Goal: Task Accomplishment & Management: Complete application form

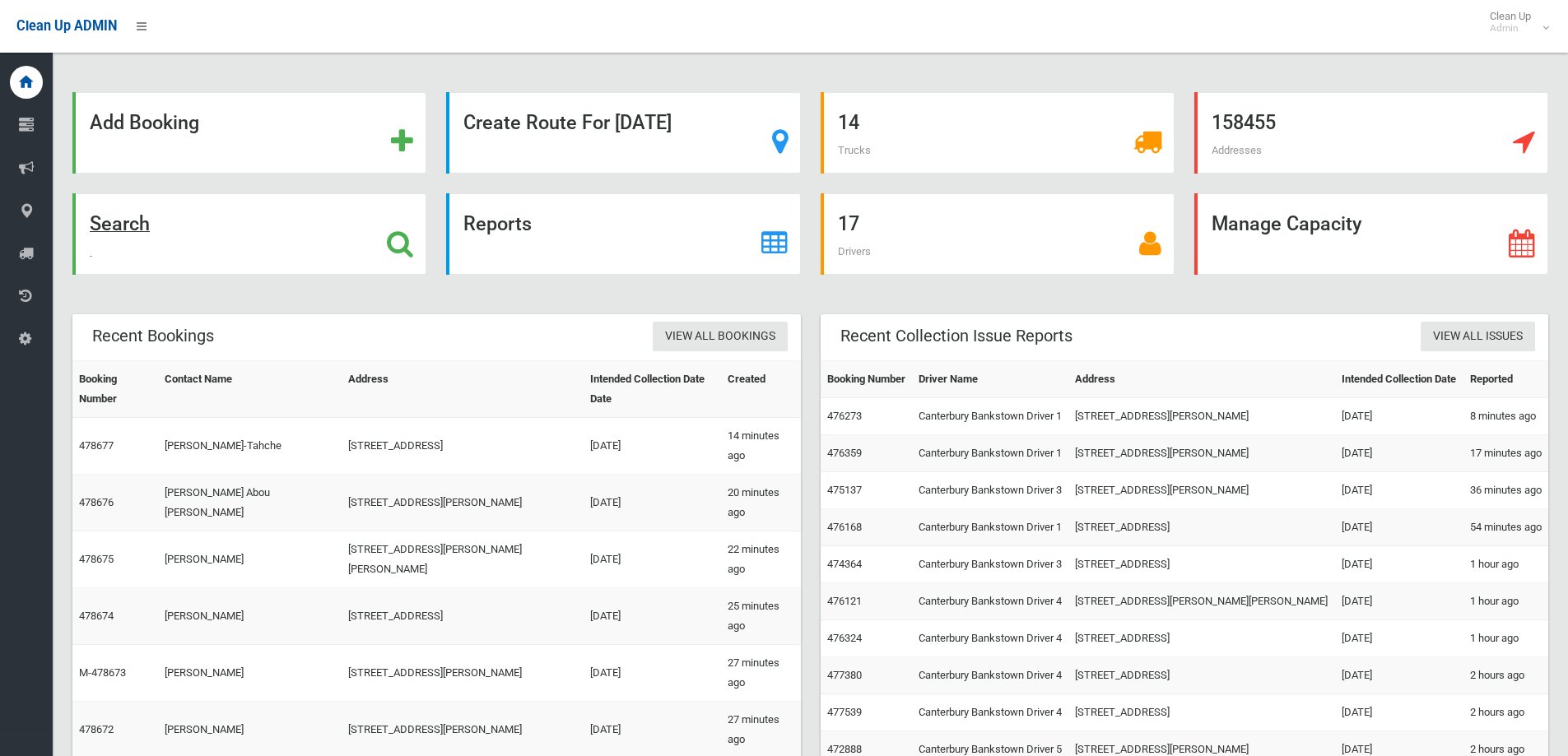
click at [297, 241] on div "Search" at bounding box center [249, 234] width 354 height 81
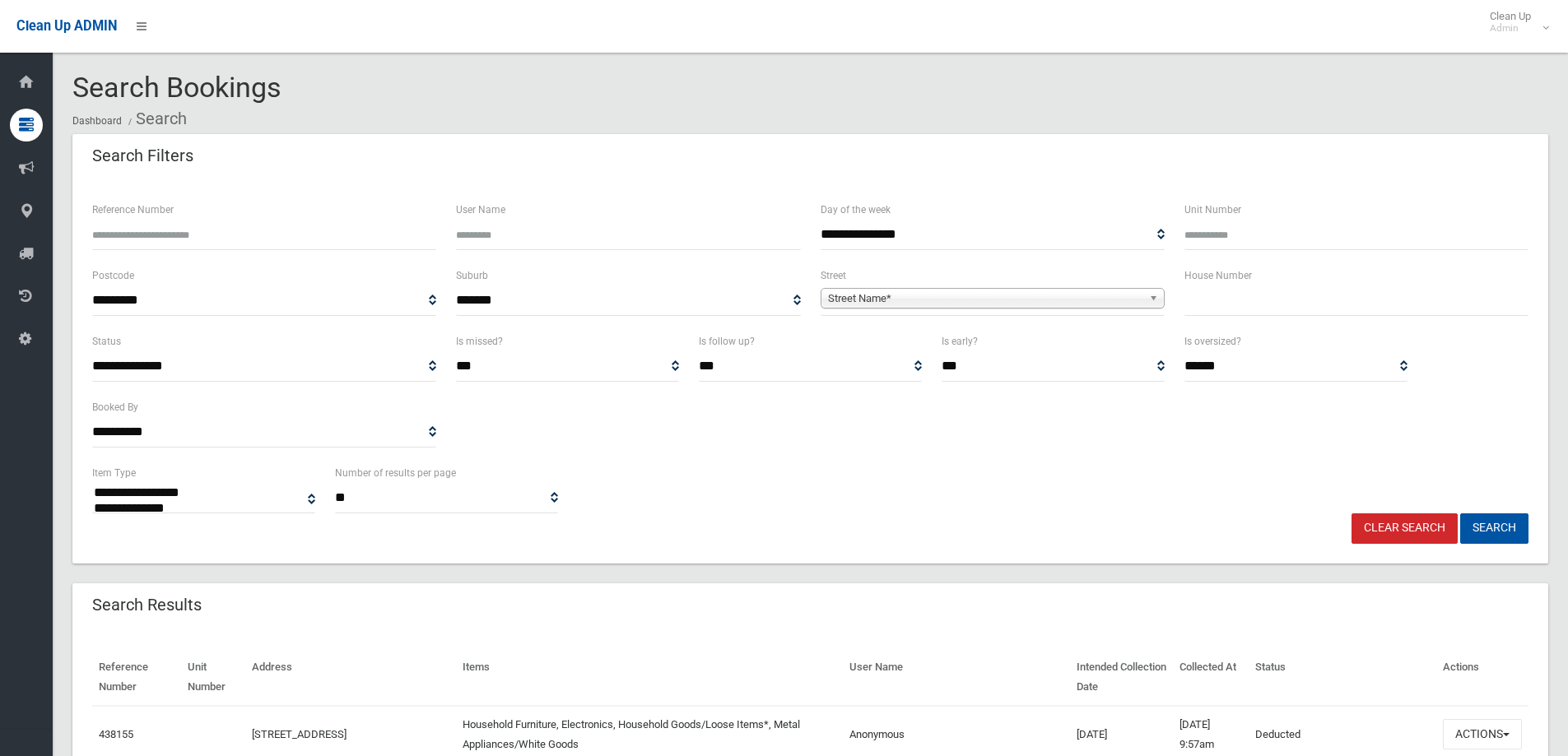
select select
click at [1344, 310] on input "text" at bounding box center [1355, 301] width 344 height 31
type input "**"
click at [1141, 298] on span "Street Name*" at bounding box center [985, 298] width 315 height 20
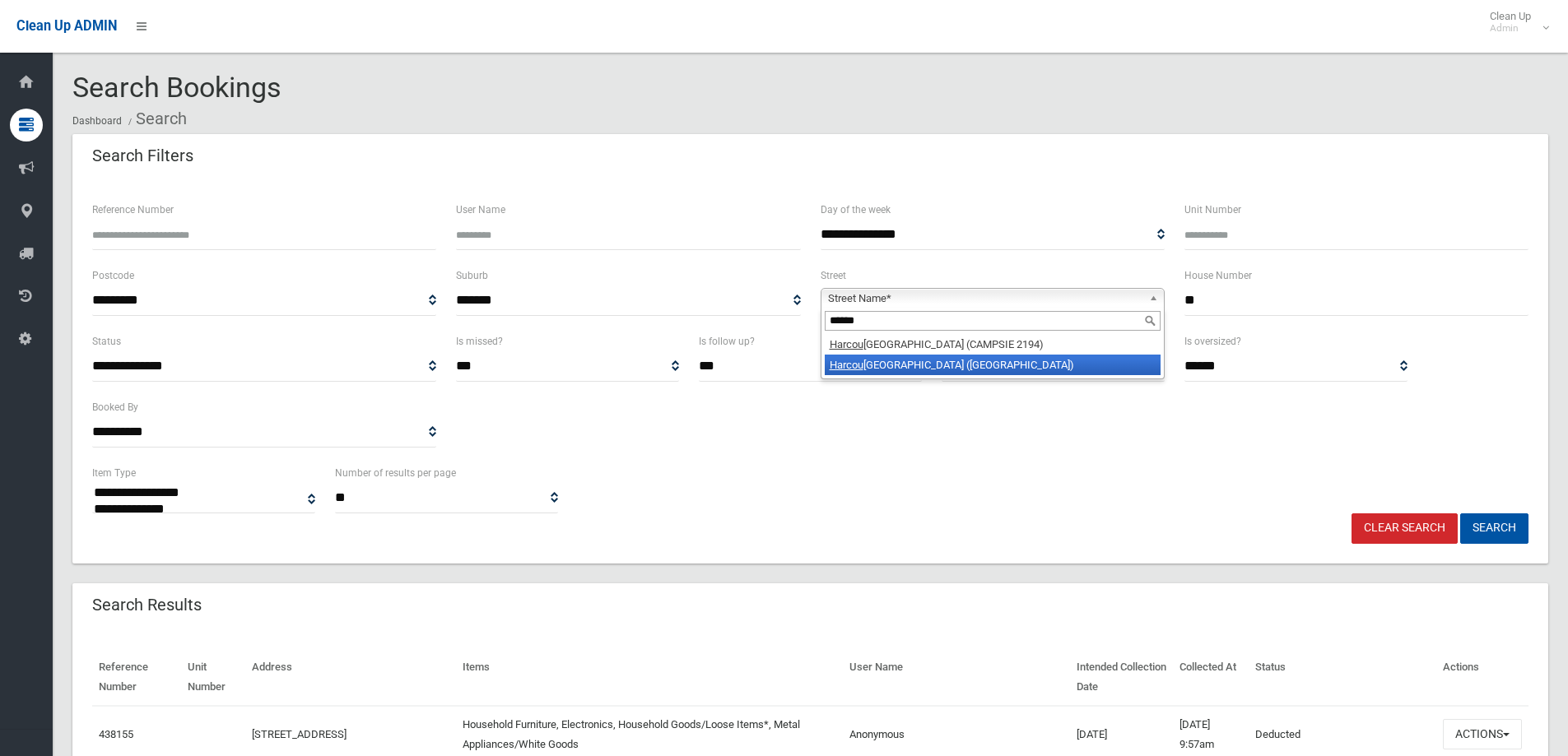
type input "******"
click at [892, 358] on li "Harcou rt Avenue (EAST HILLS 2213)" at bounding box center [993, 365] width 336 height 21
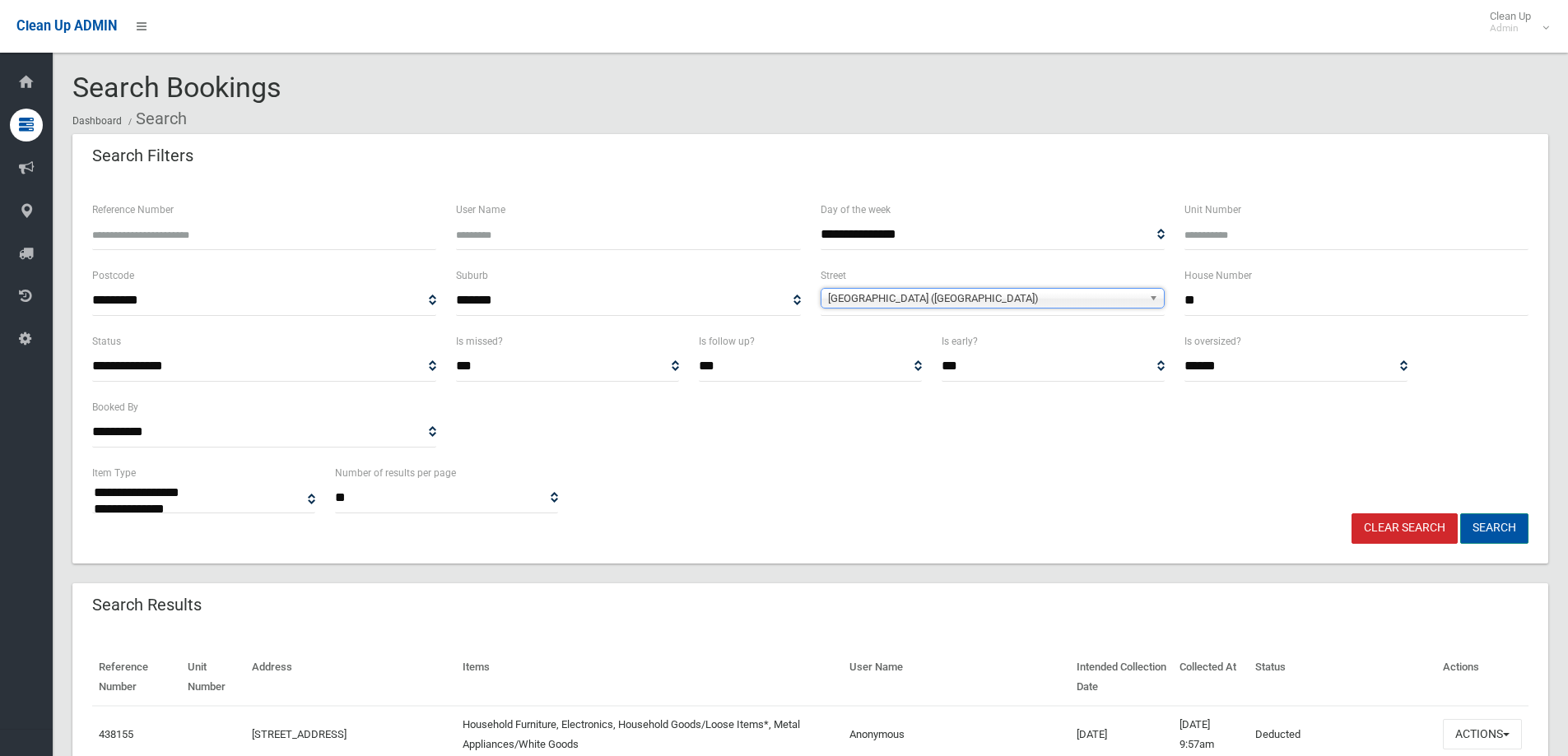
click at [1506, 537] on button "Search" at bounding box center [1494, 529] width 69 height 31
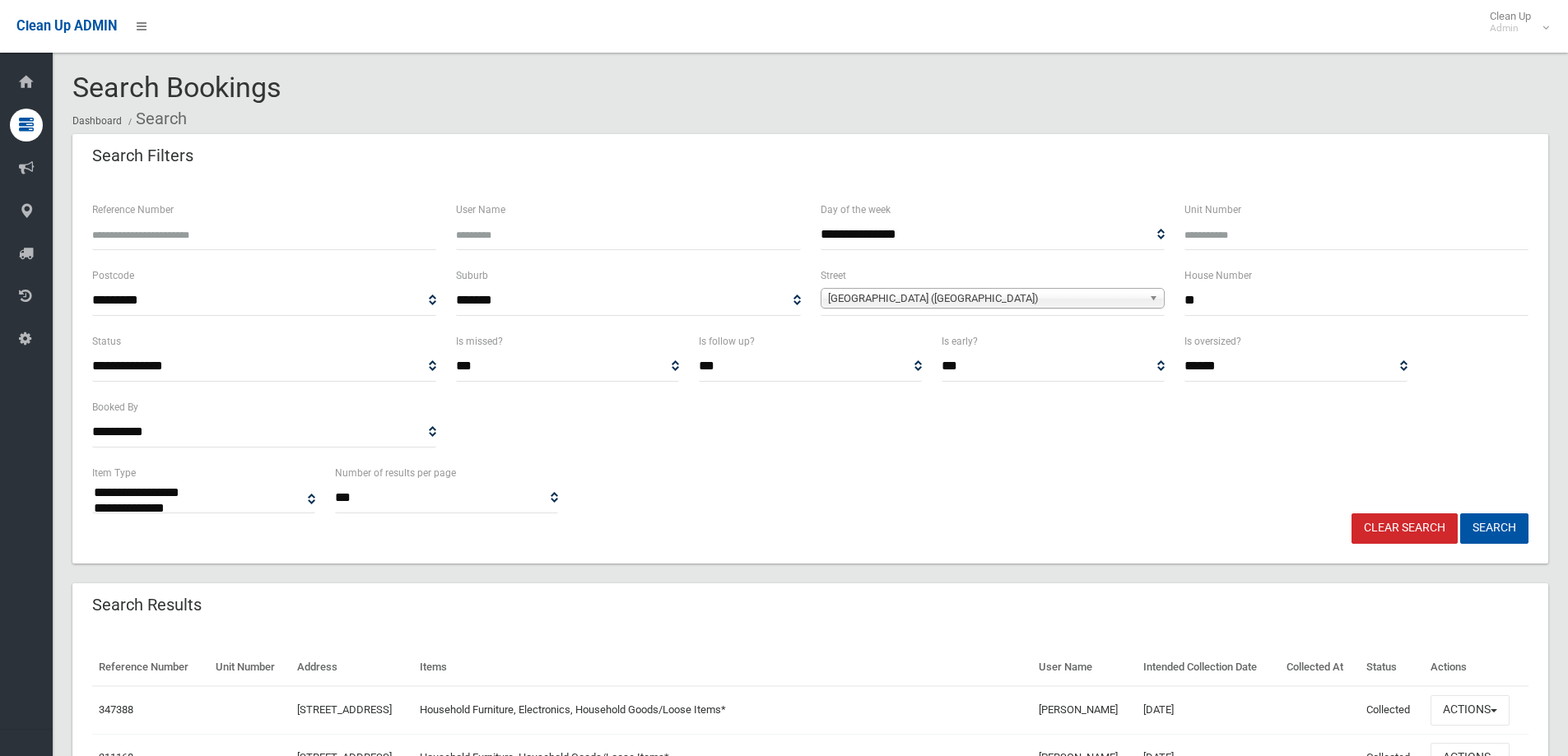
select select
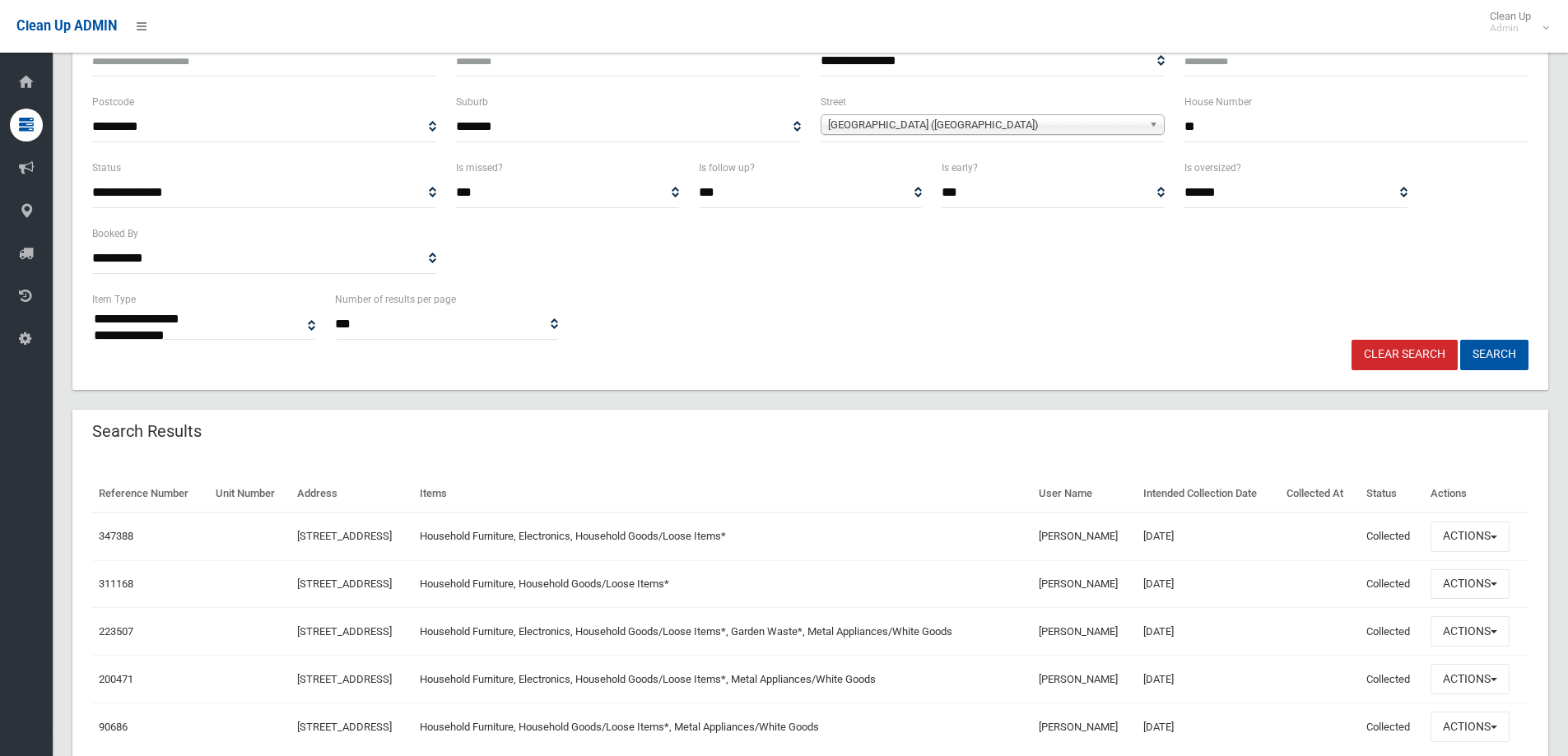
scroll to position [247, 0]
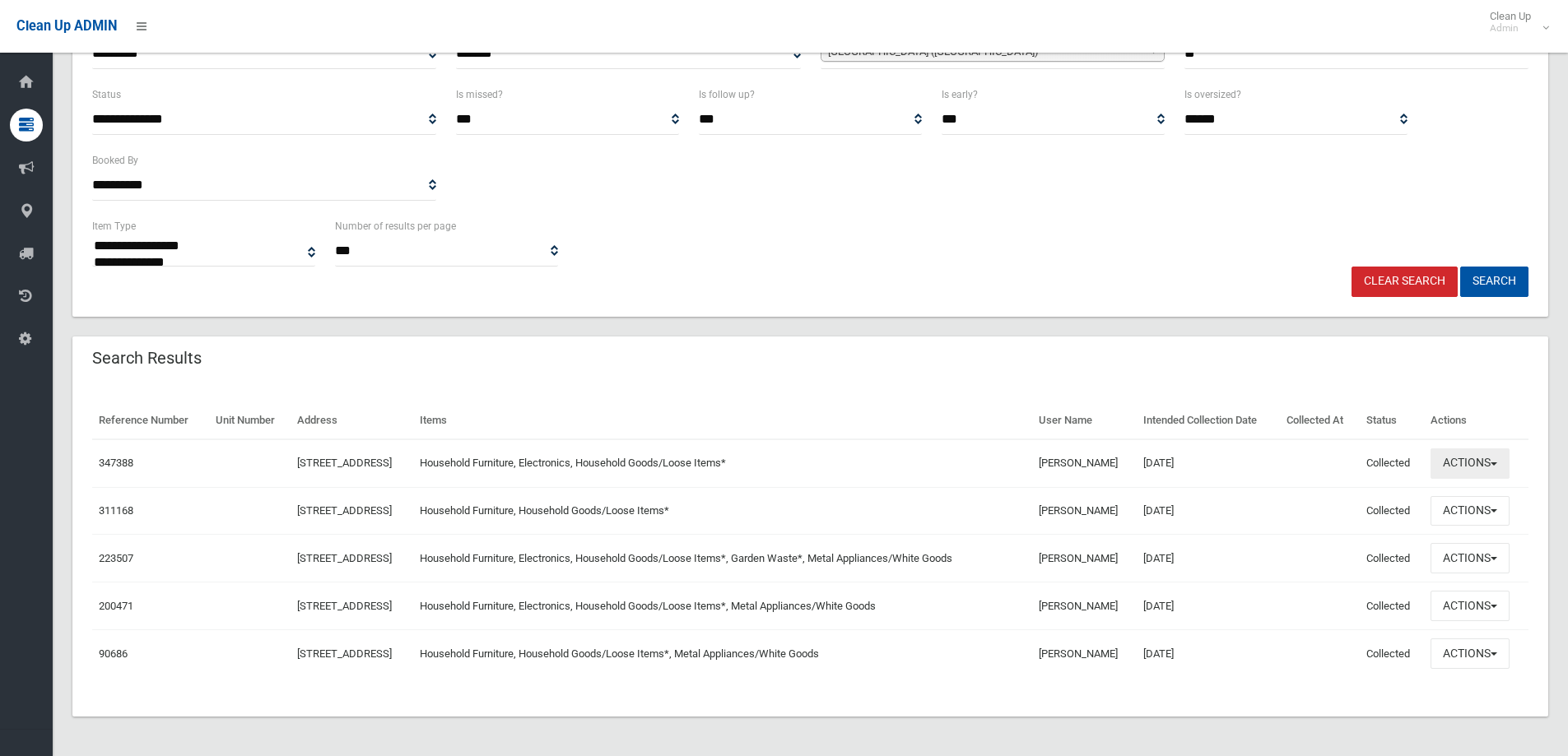
click at [1463, 462] on button "Actions" at bounding box center [1469, 464] width 79 height 31
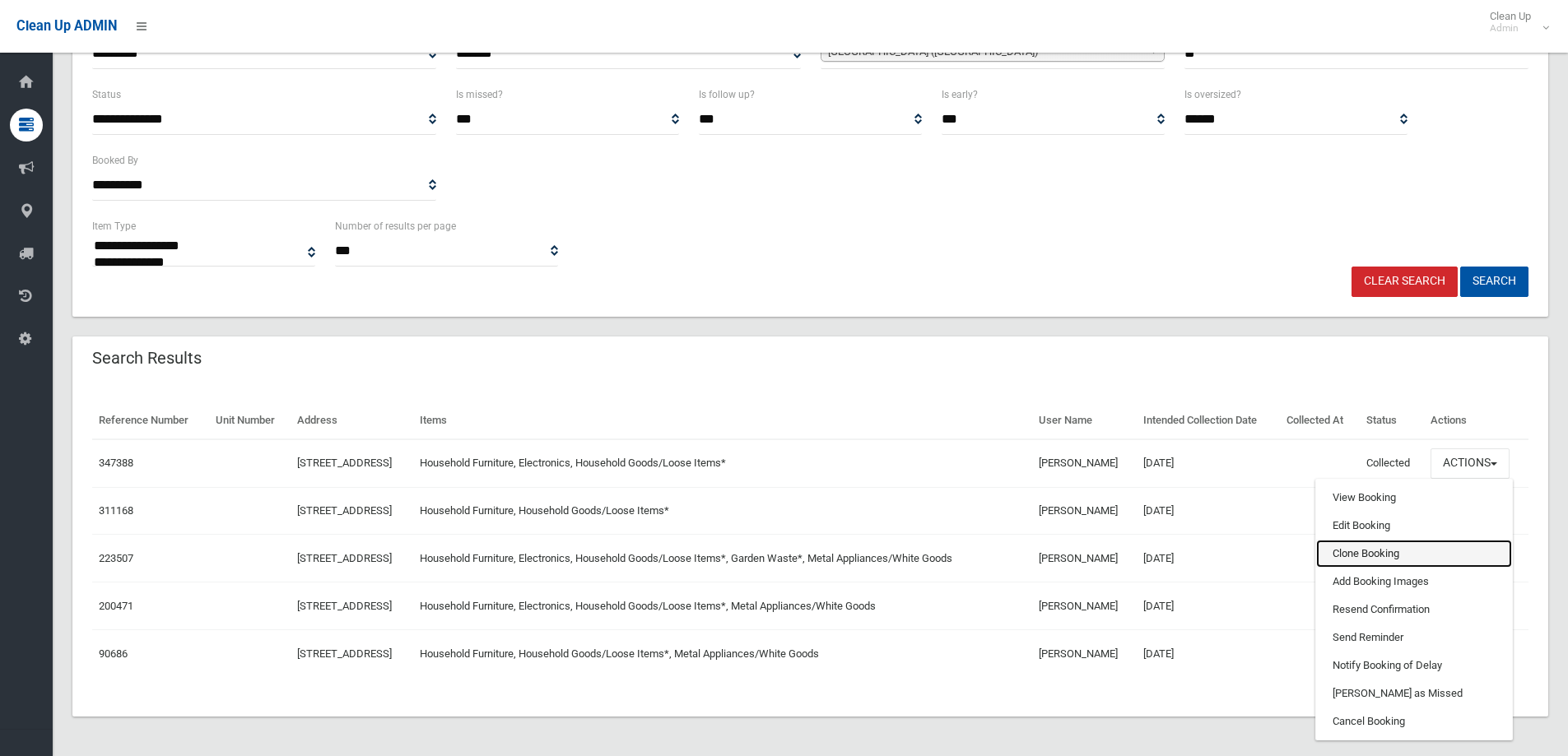
click at [1424, 549] on link "Clone Booking" at bounding box center [1414, 554] width 195 height 28
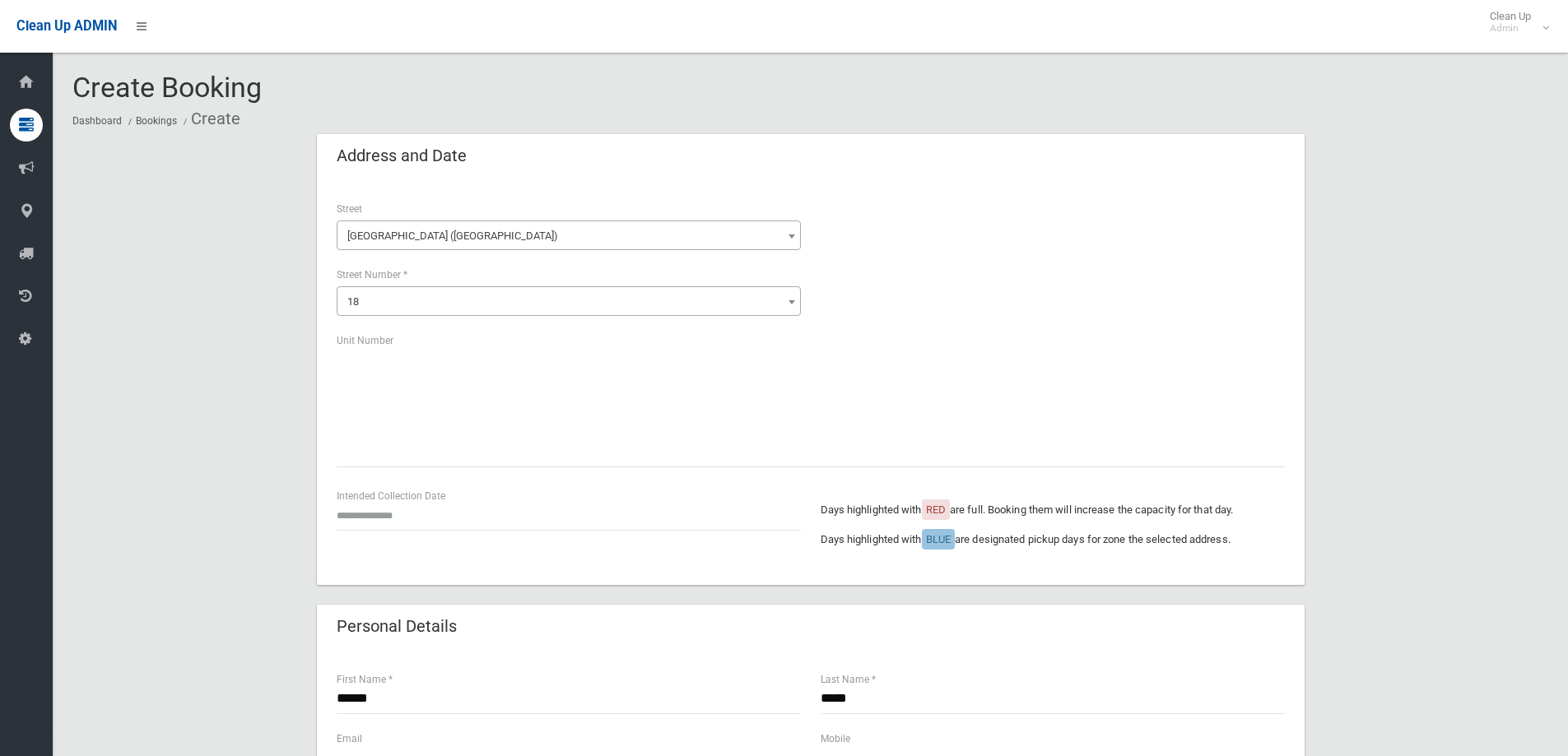
click at [378, 531] on div "Intended Collection Date" at bounding box center [568, 516] width 484 height 59
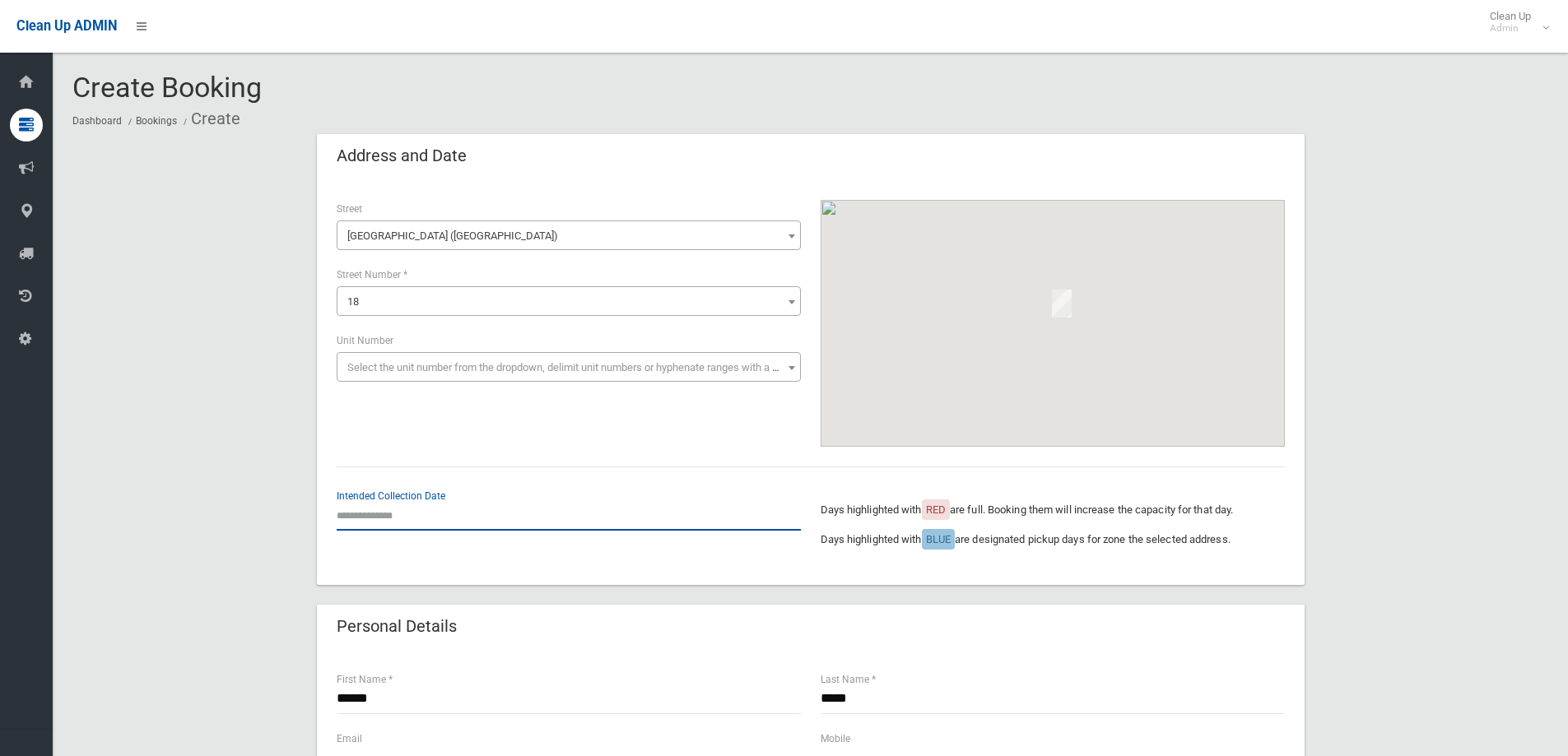
click at [383, 520] on input "text" at bounding box center [568, 516] width 464 height 31
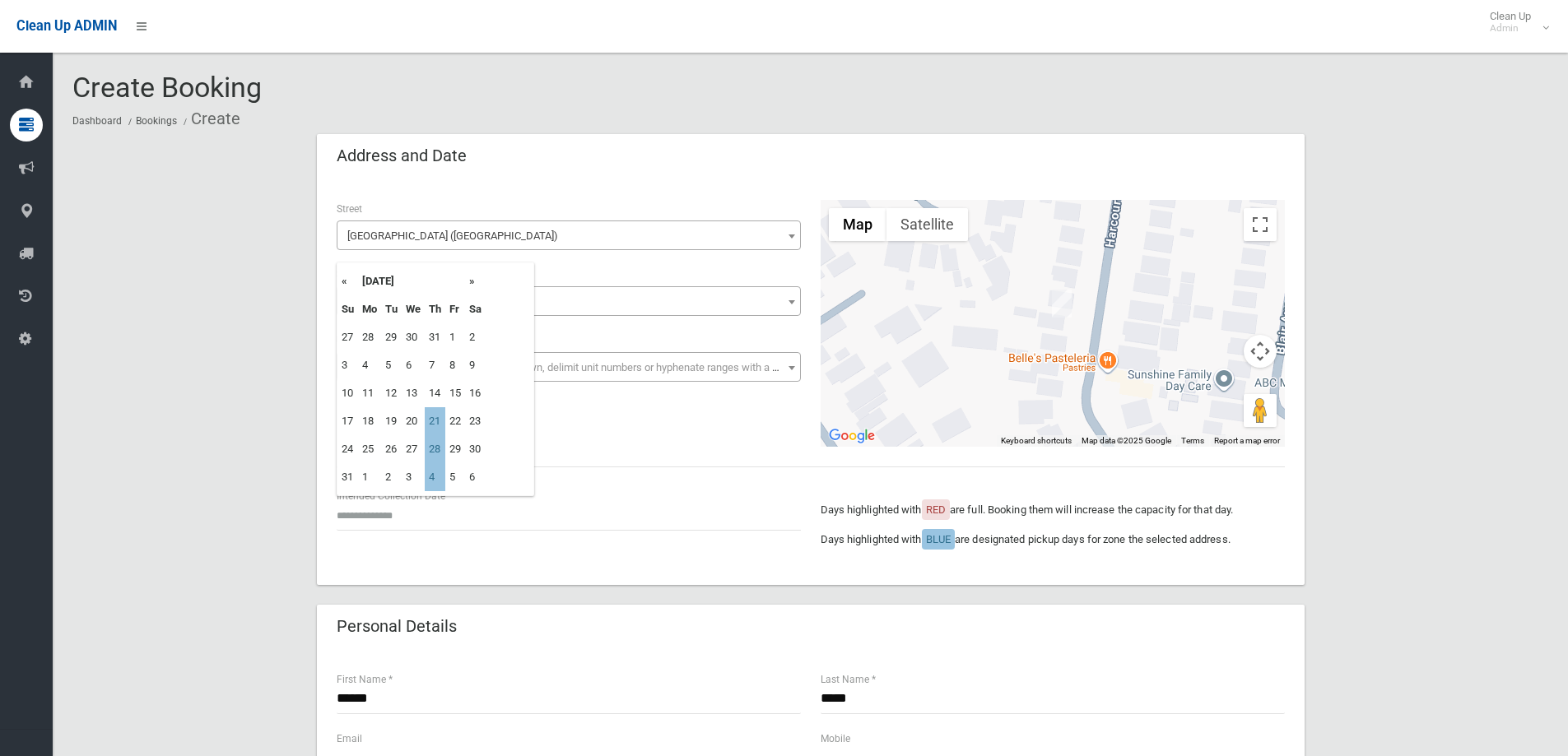
click at [439, 422] on td "21" at bounding box center [435, 421] width 21 height 28
type input "**********"
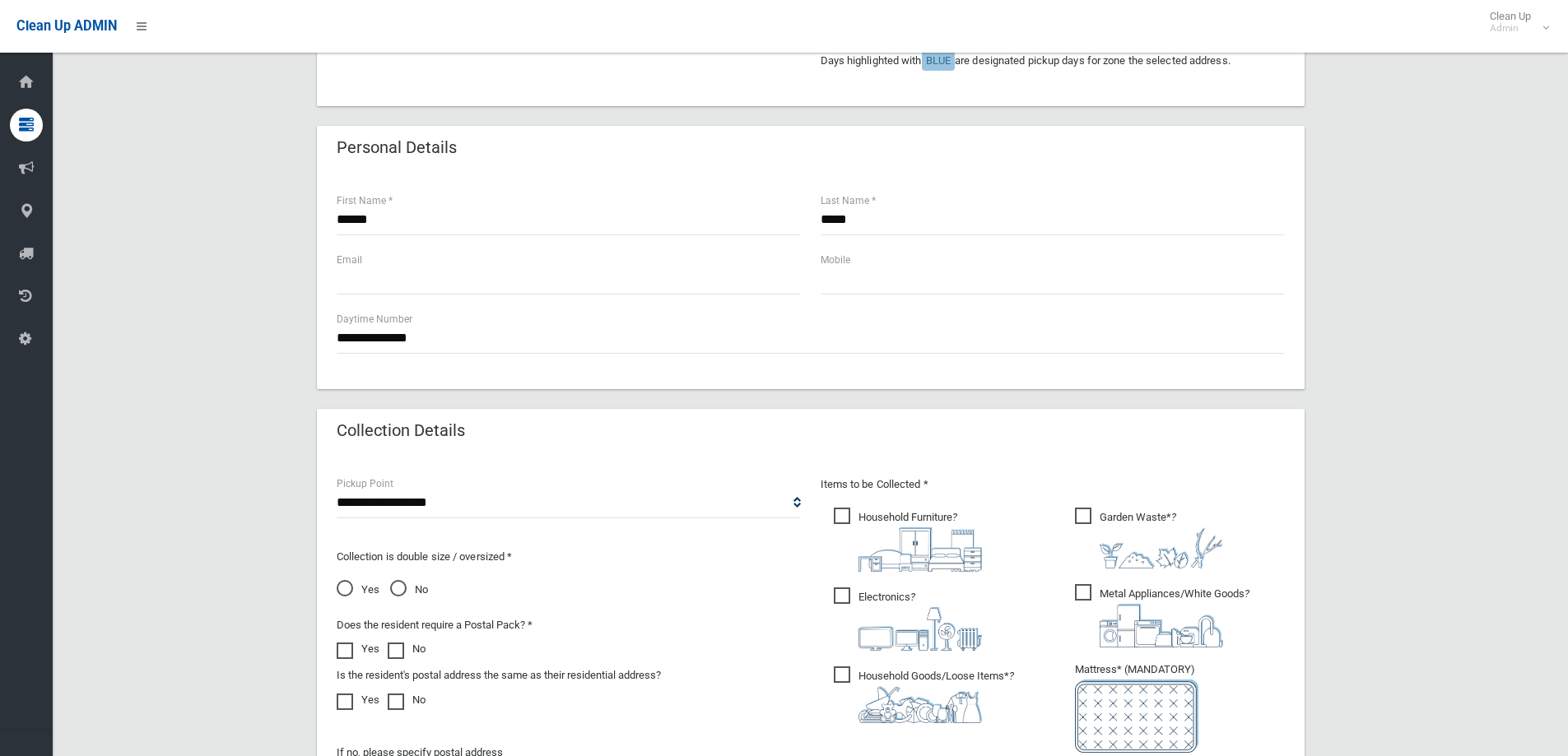
scroll to position [576, 0]
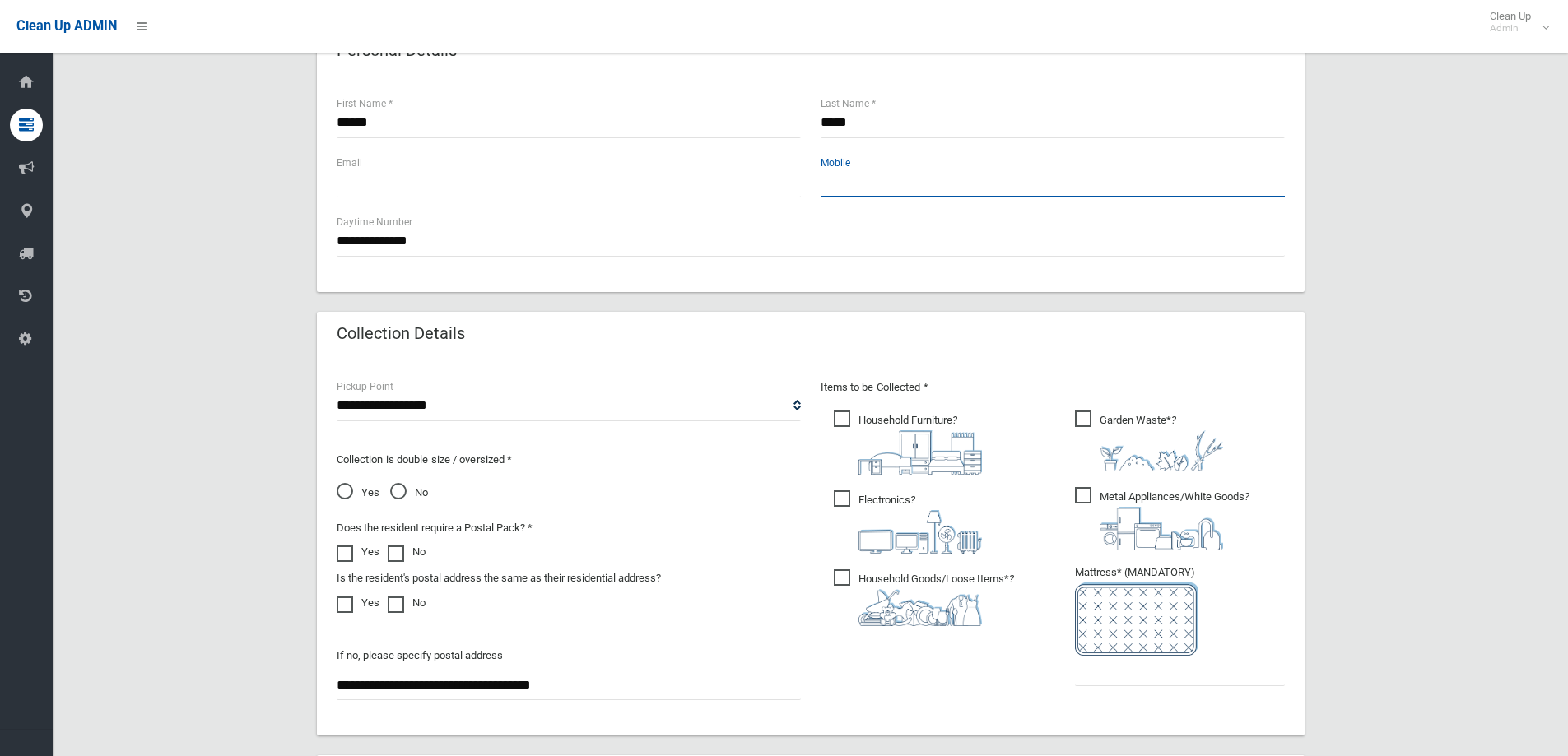
click at [871, 167] on input "text" at bounding box center [1052, 183] width 464 height 31
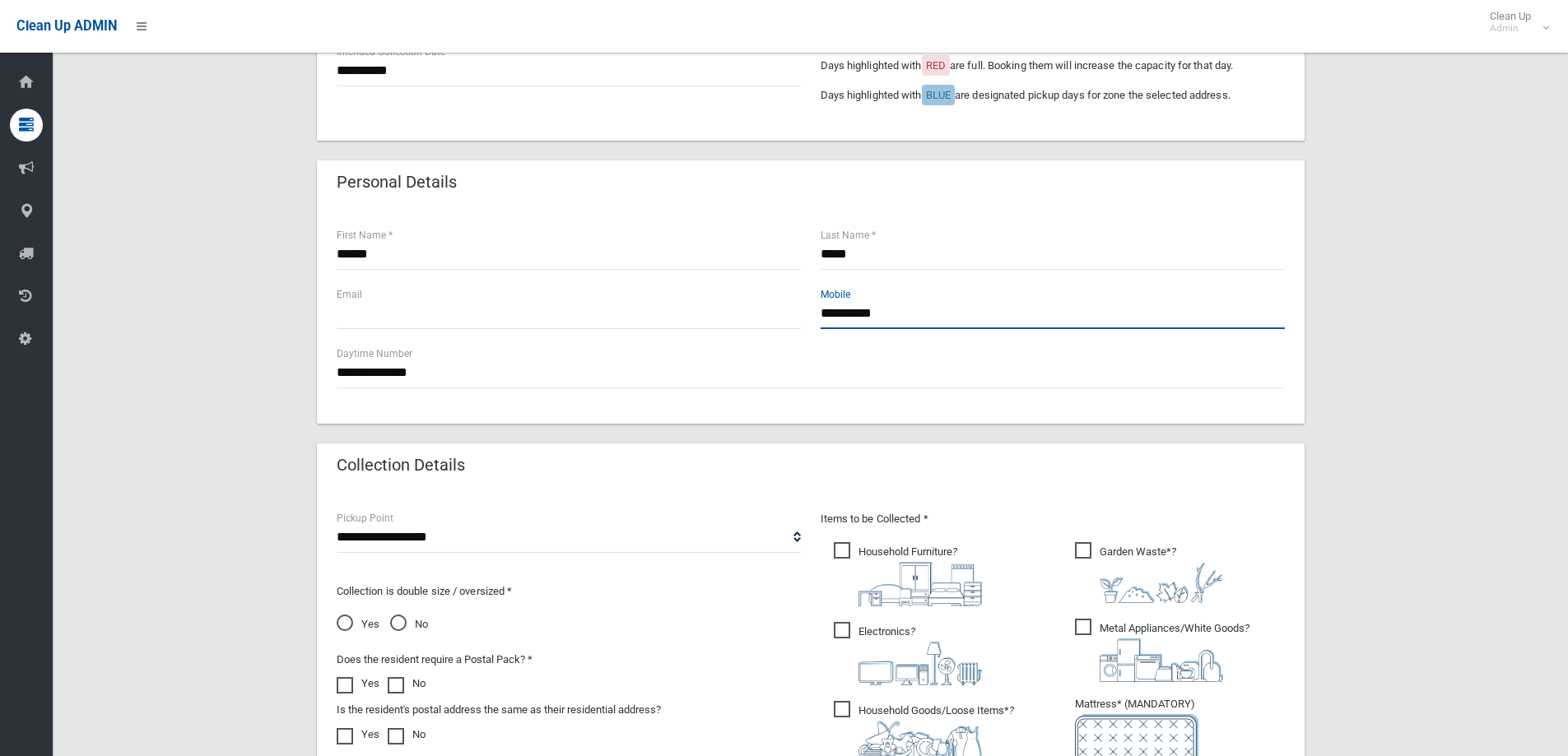
scroll to position [247, 0]
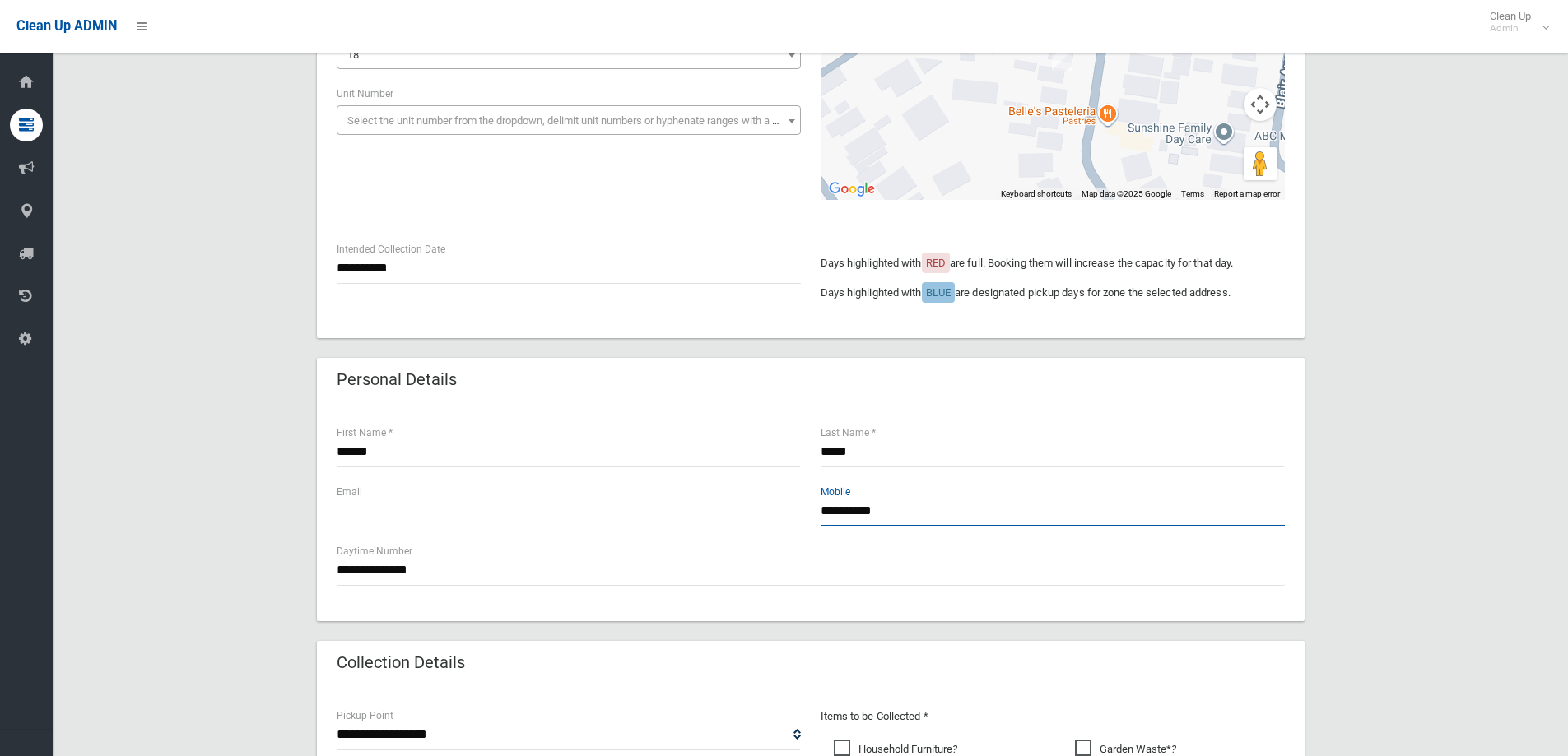
type input "**********"
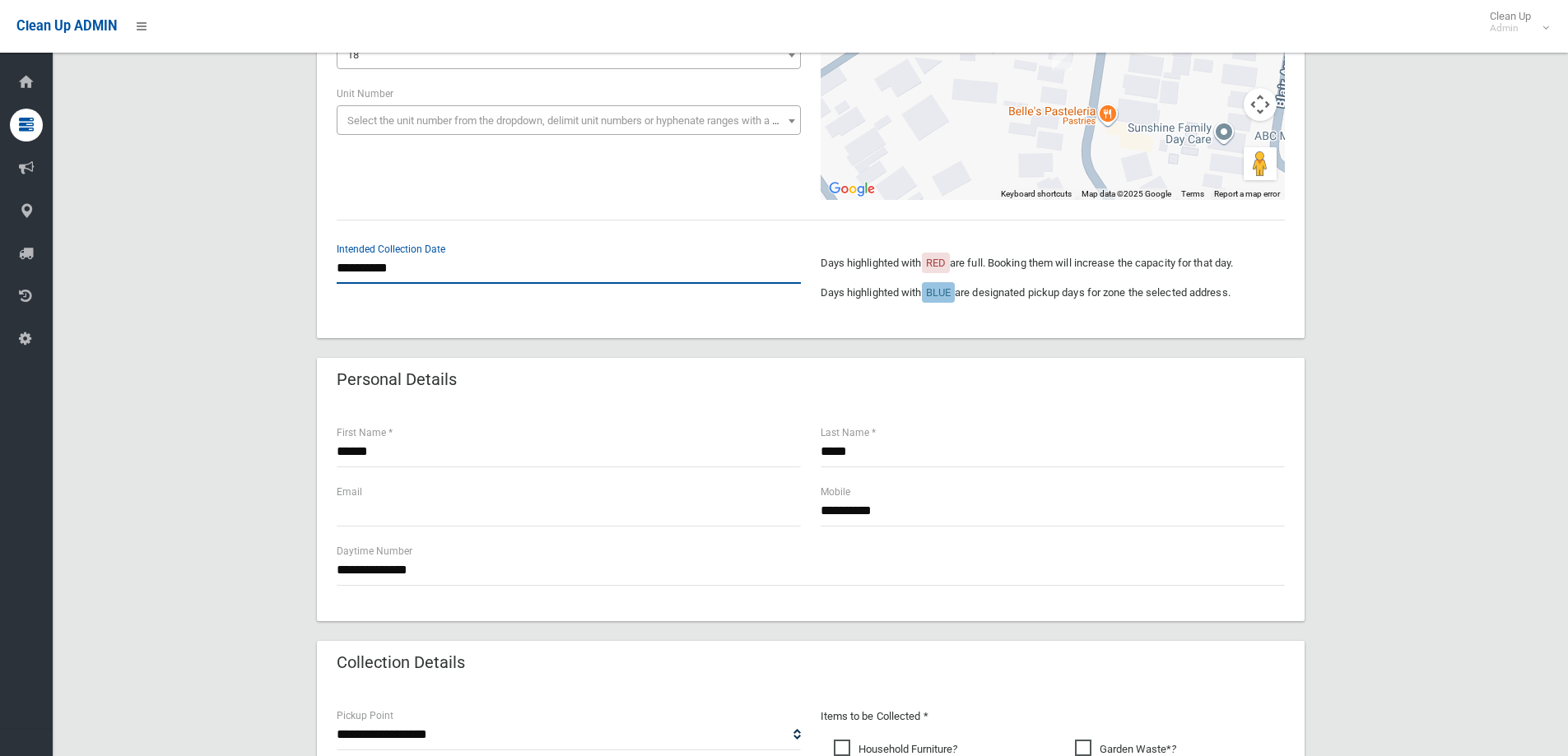
click at [473, 276] on input "**********" at bounding box center [568, 269] width 464 height 31
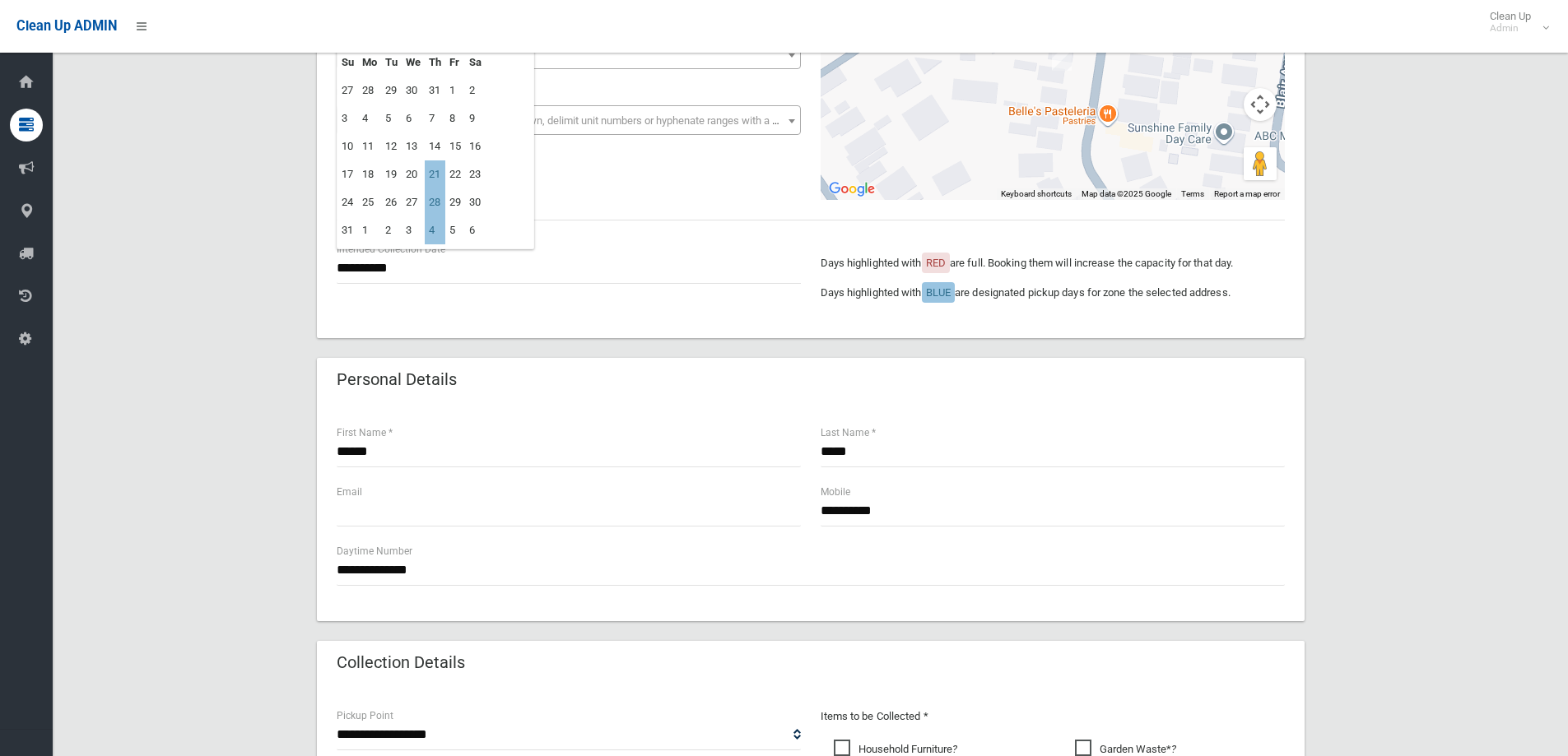
click at [1338, 264] on div "**********" at bounding box center [809, 604] width 1475 height 1435
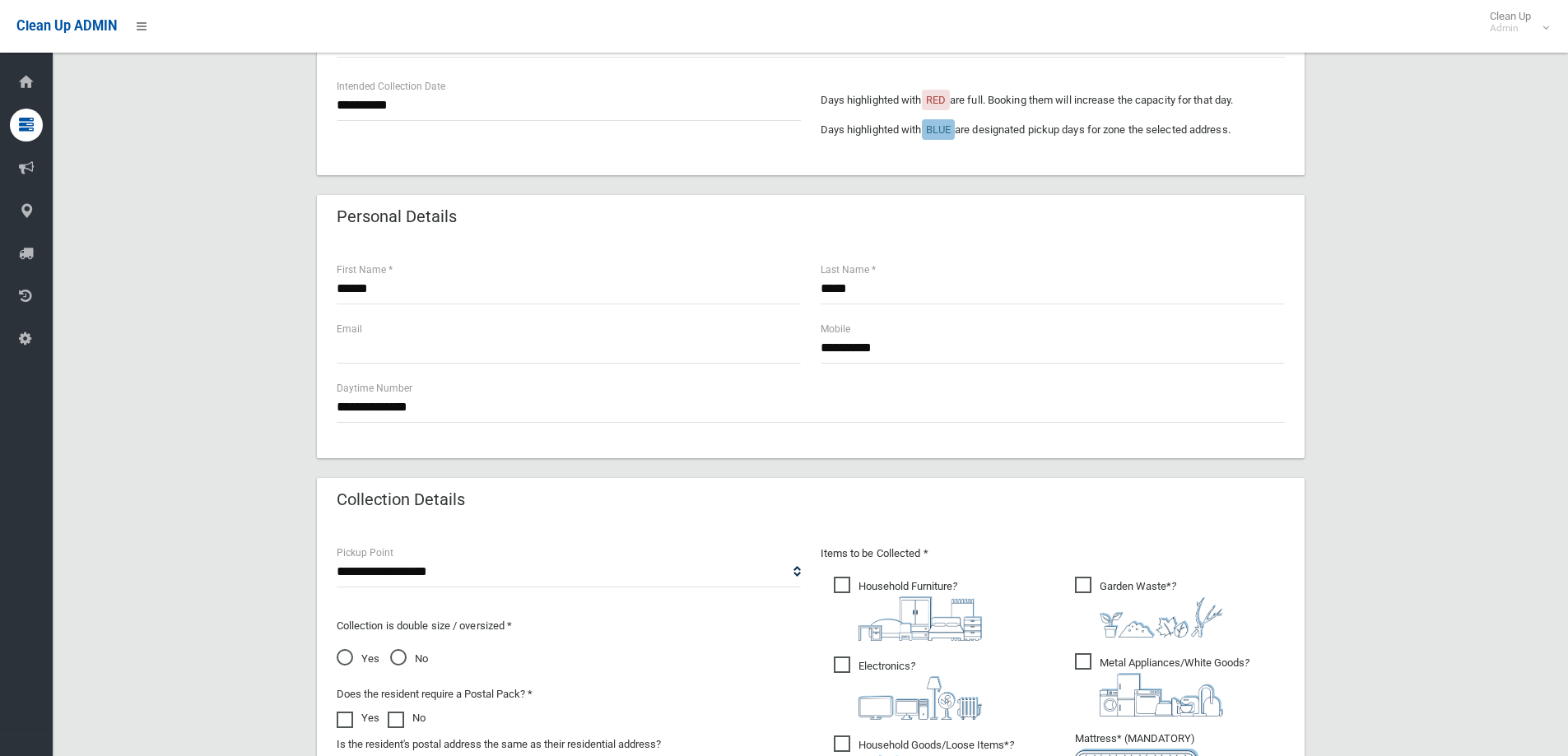
scroll to position [411, 0]
click at [678, 342] on input "text" at bounding box center [568, 347] width 464 height 31
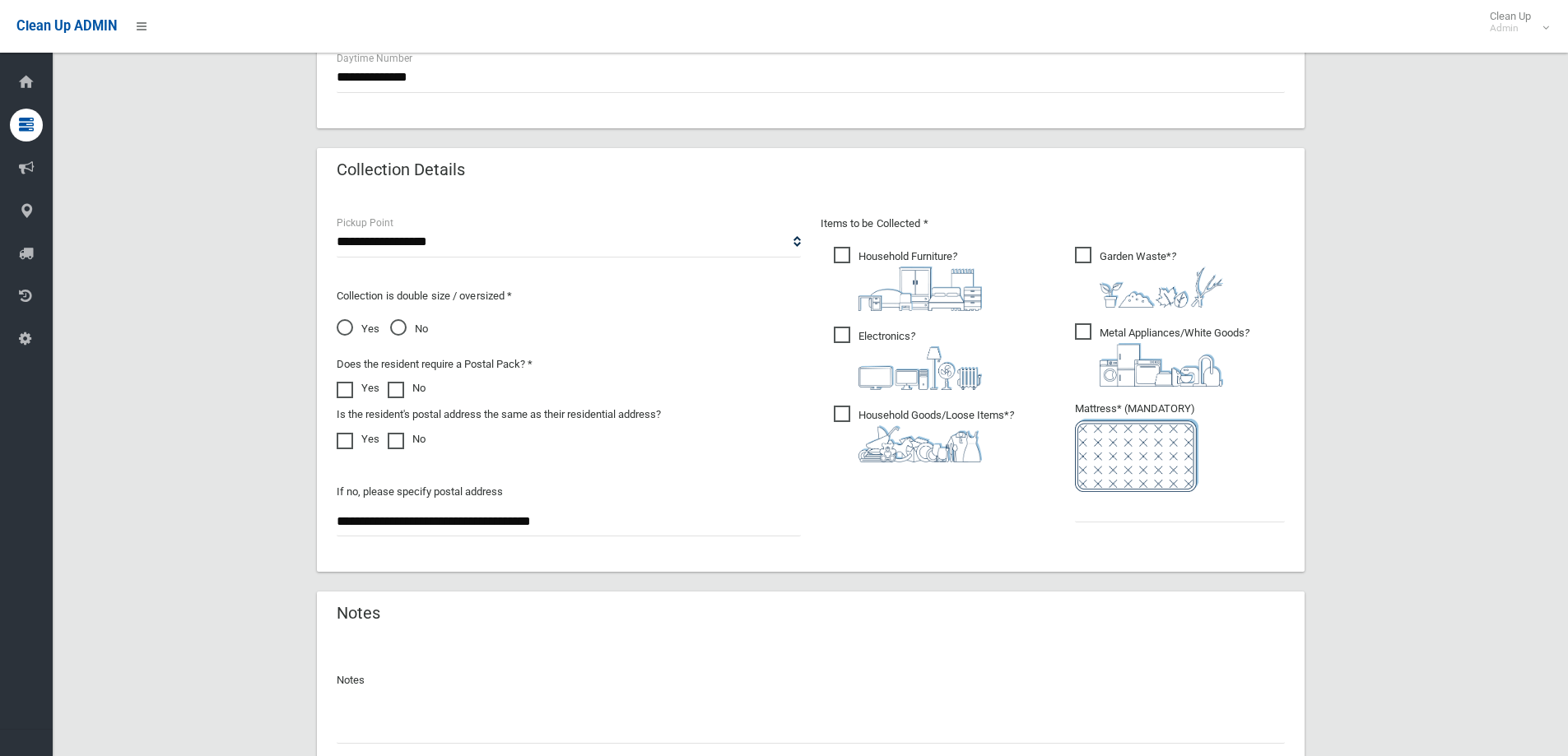
scroll to position [741, 0]
click at [1144, 506] on input "text" at bounding box center [1180, 507] width 210 height 31
type input "*"
click at [1119, 332] on span "Metal Appliances/White Goods ?" at bounding box center [1162, 354] width 175 height 63
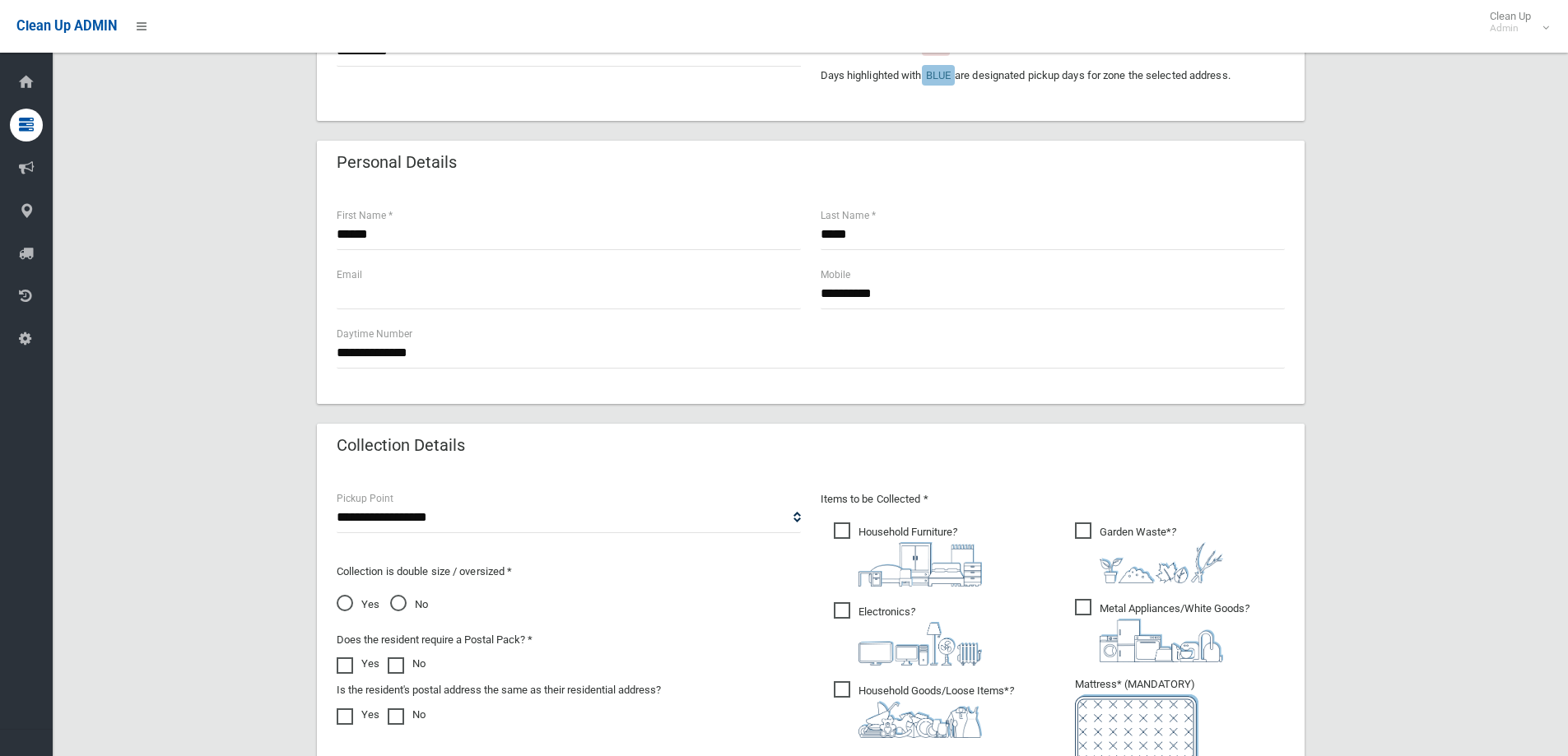
scroll to position [411, 0]
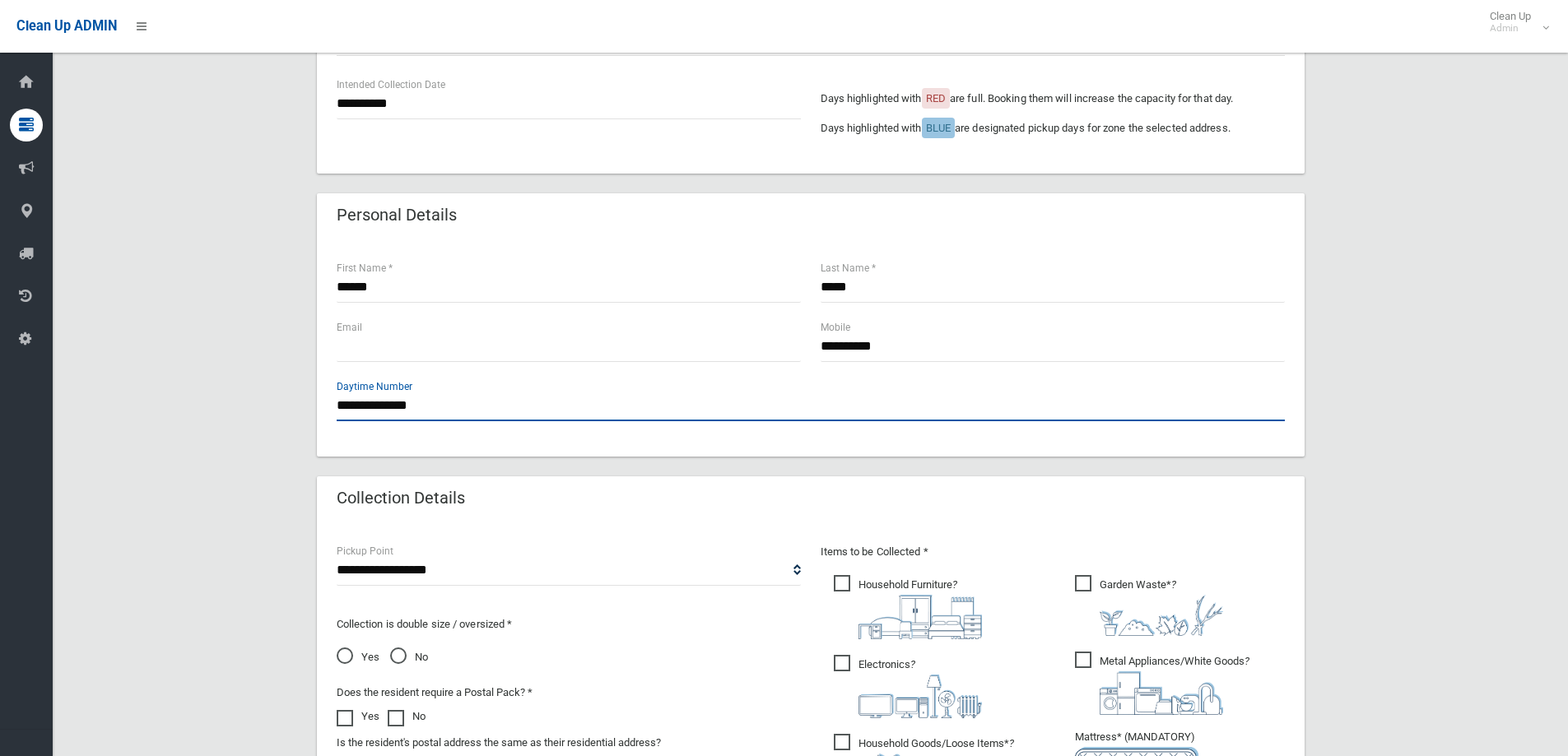
click at [577, 396] on input "**********" at bounding box center [811, 406] width 948 height 31
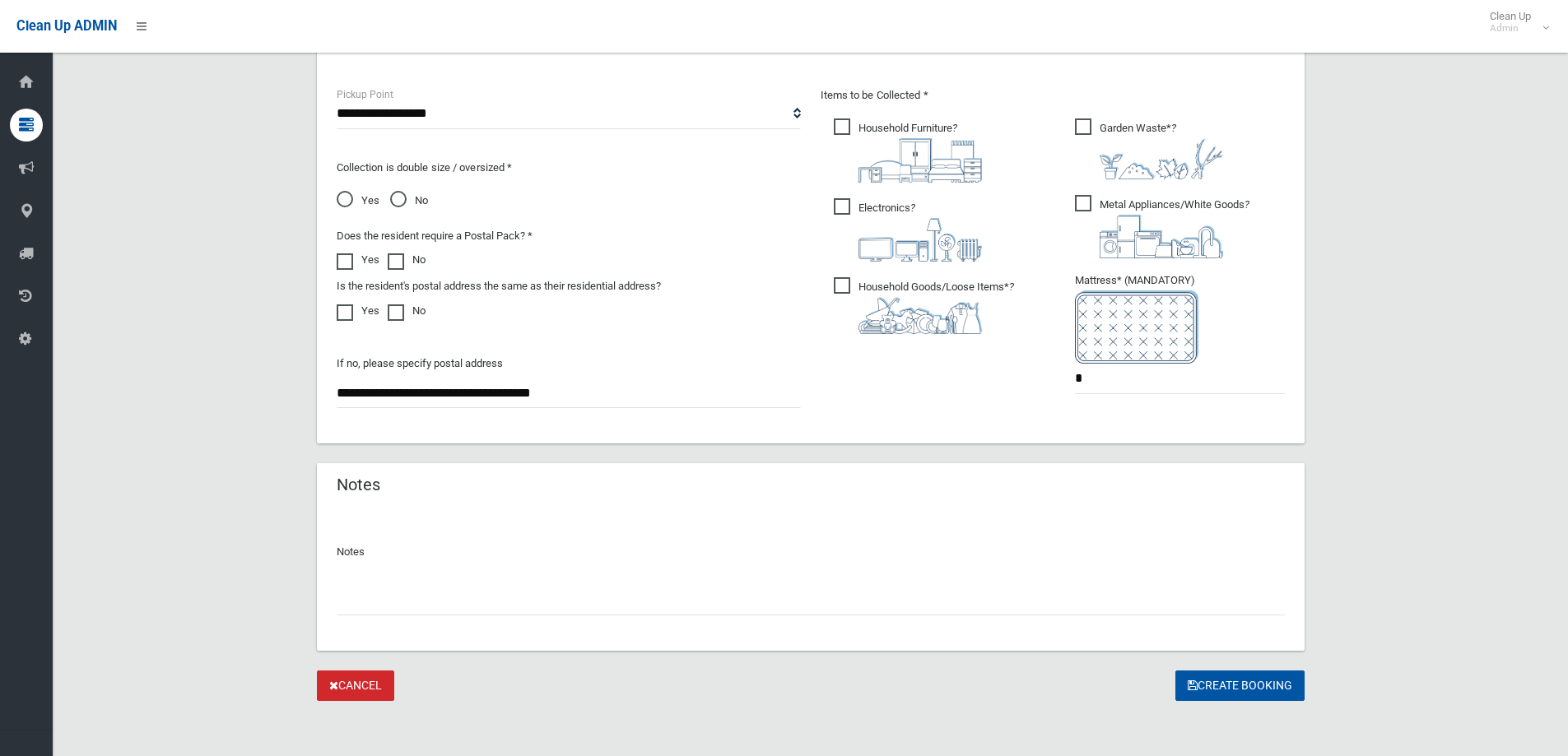
scroll to position [873, 0]
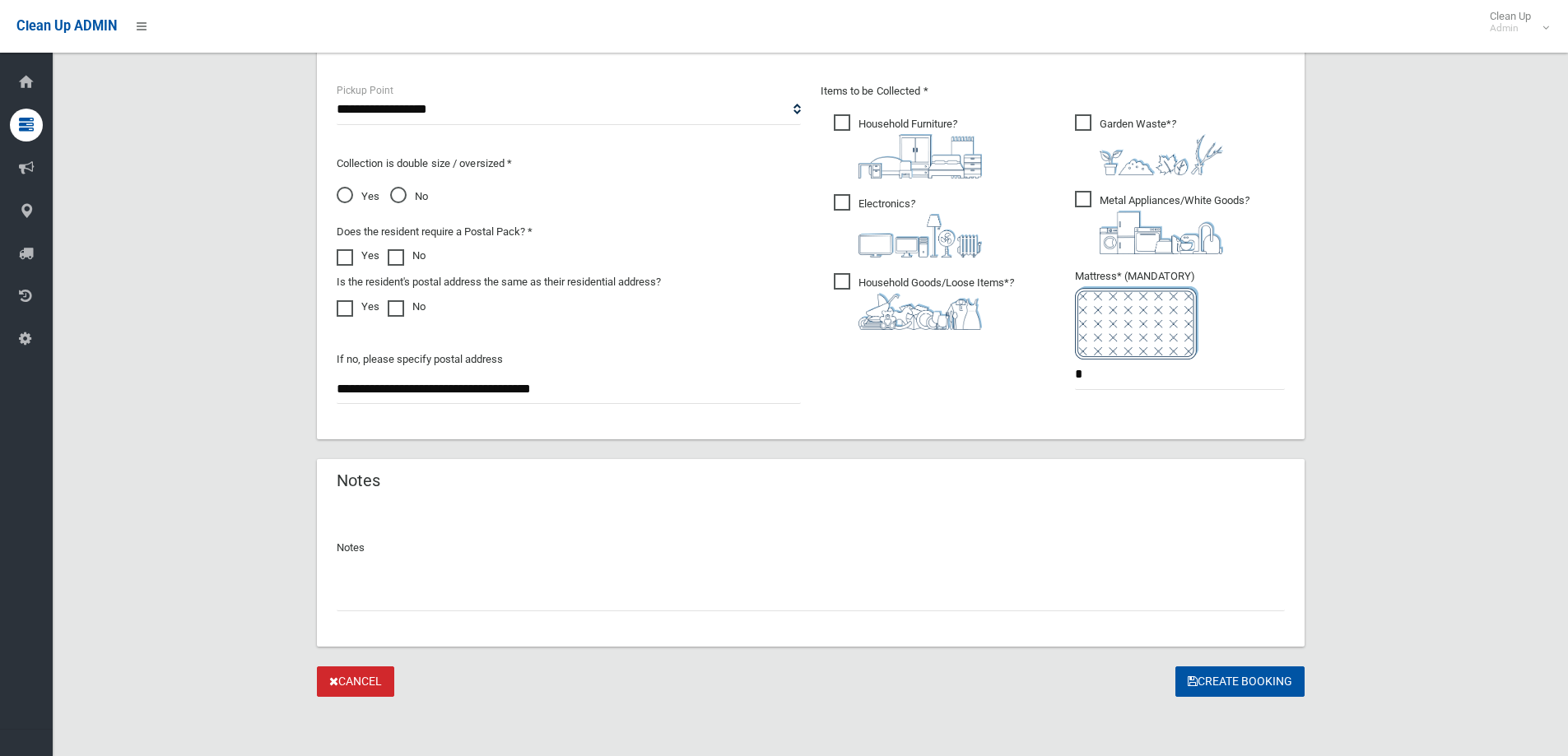
click at [636, 590] on input "text" at bounding box center [811, 597] width 948 height 31
click at [1248, 679] on button "Create Booking" at bounding box center [1240, 682] width 129 height 31
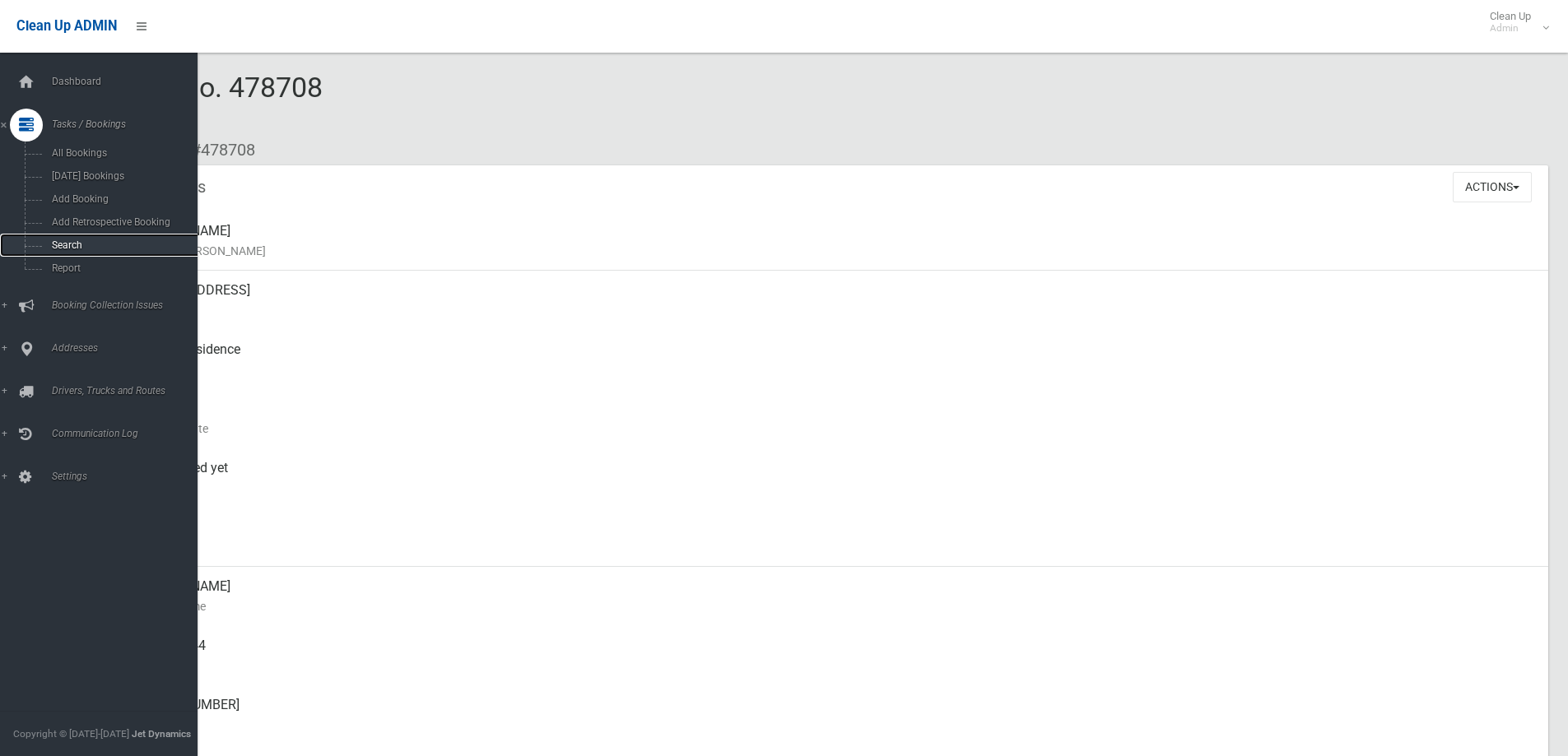
click at [42, 249] on link "Search" at bounding box center [105, 245] width 210 height 23
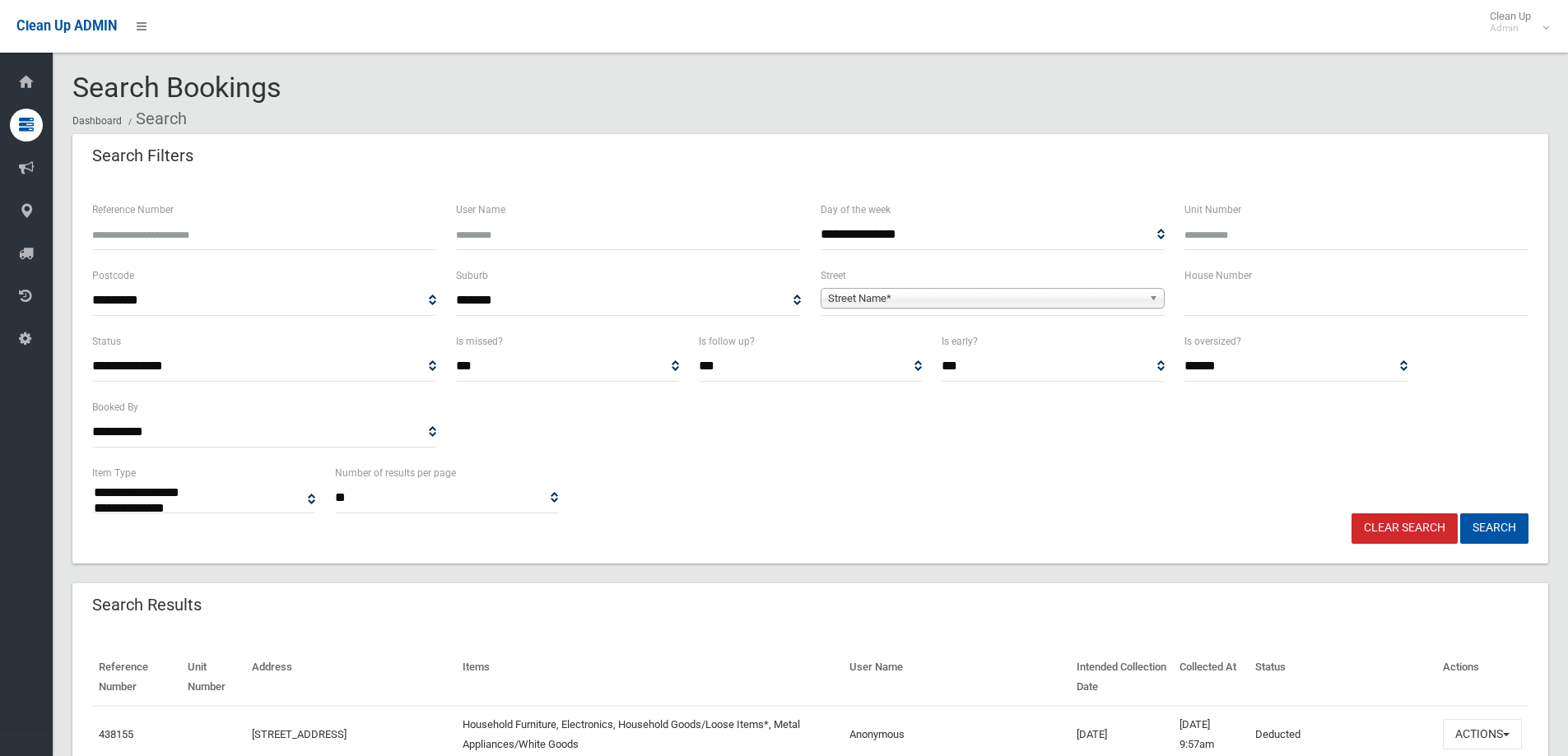
select select
click at [1269, 306] on input "text" at bounding box center [1355, 301] width 344 height 31
type input "*"
click at [1142, 291] on link "Street Name*" at bounding box center [992, 298] width 344 height 21
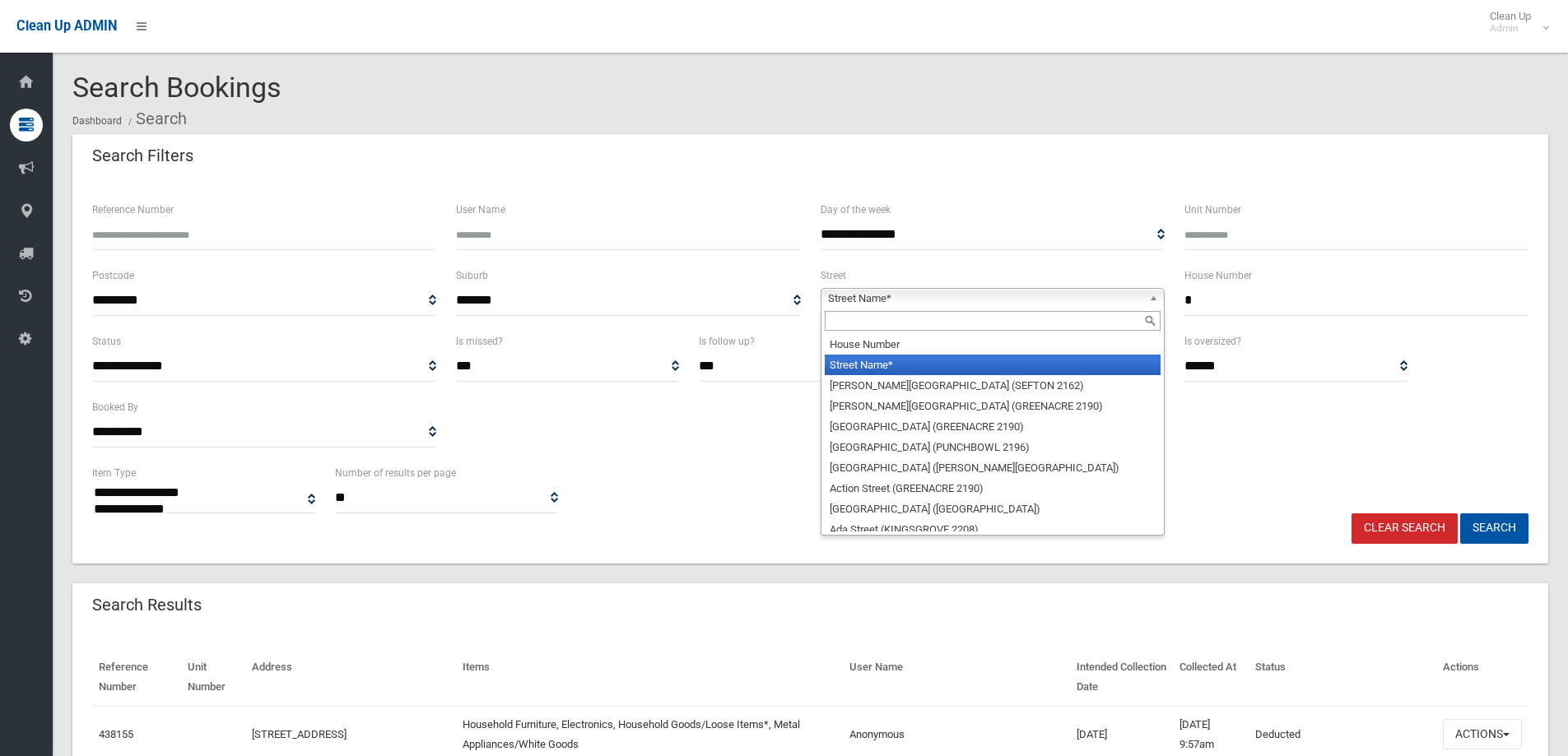
type input "*"
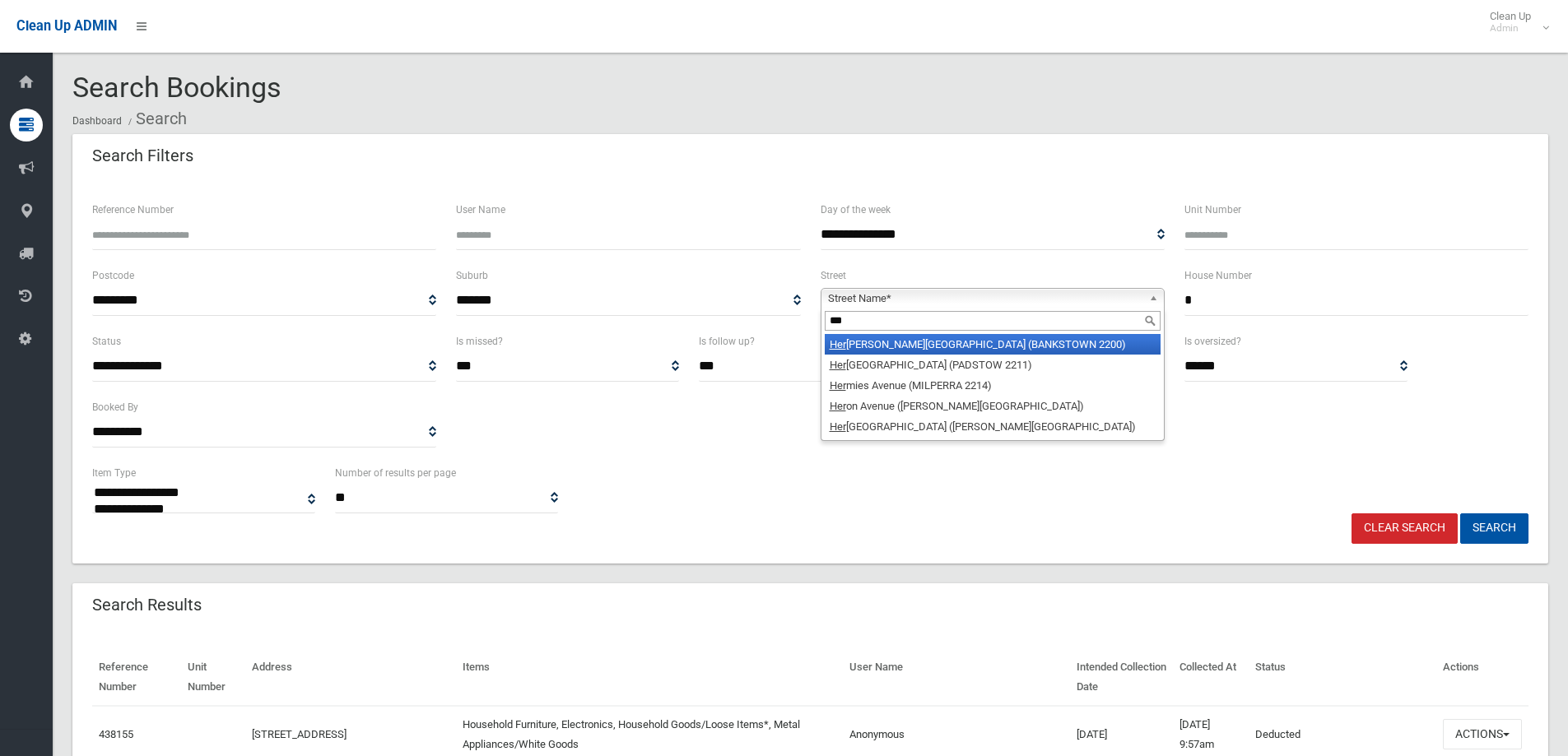
type input "****"
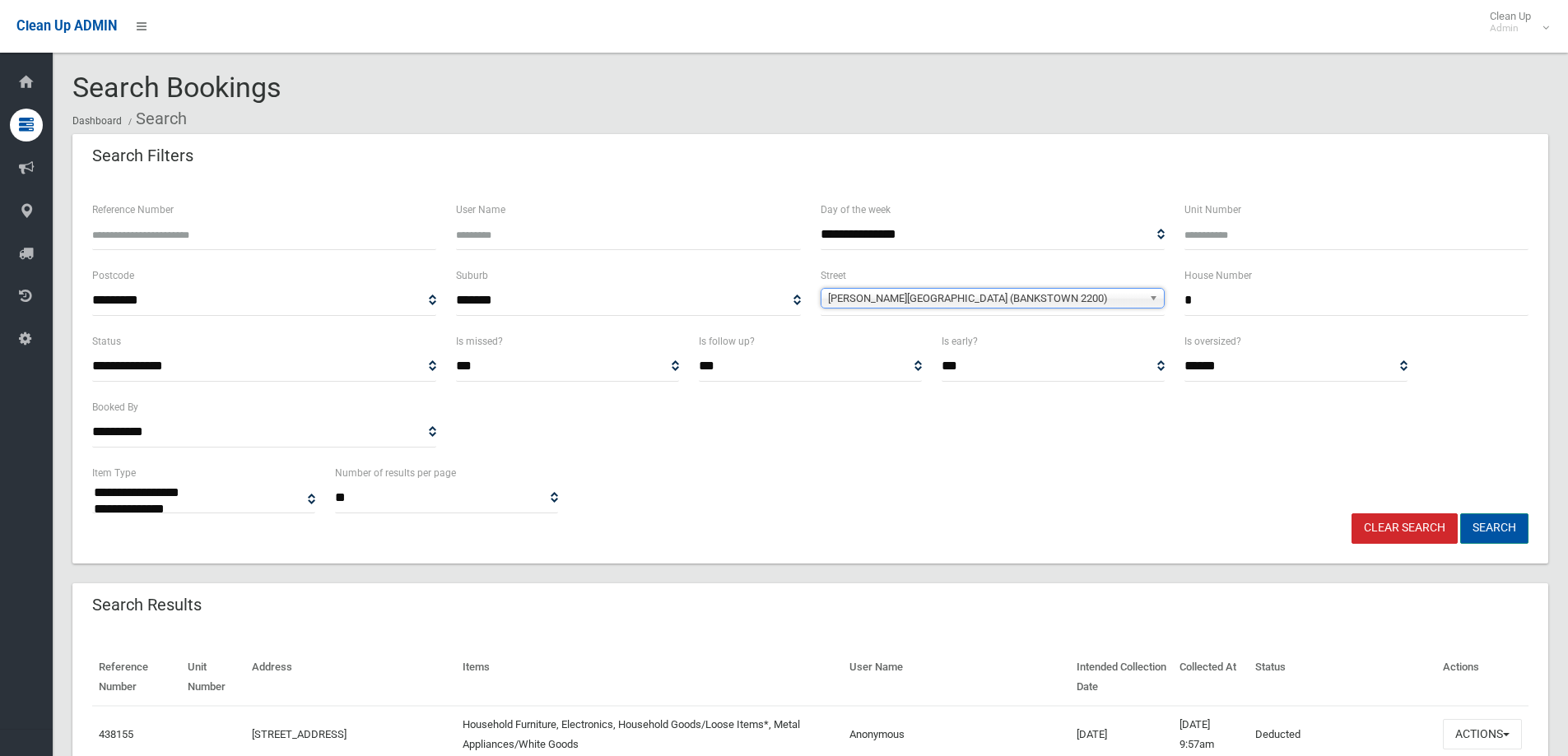
click at [1502, 526] on button "Search" at bounding box center [1494, 529] width 69 height 31
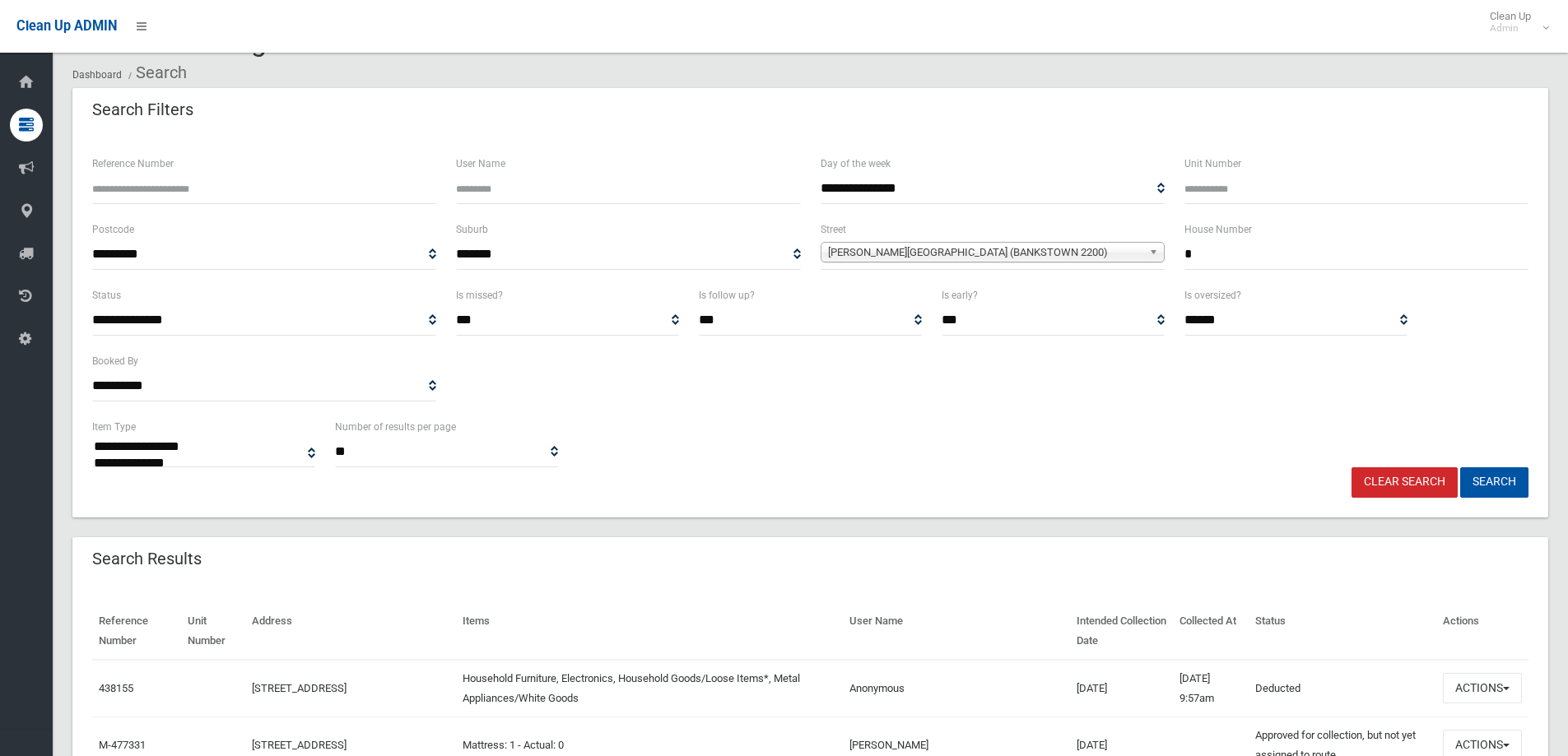
scroll to position [82, 0]
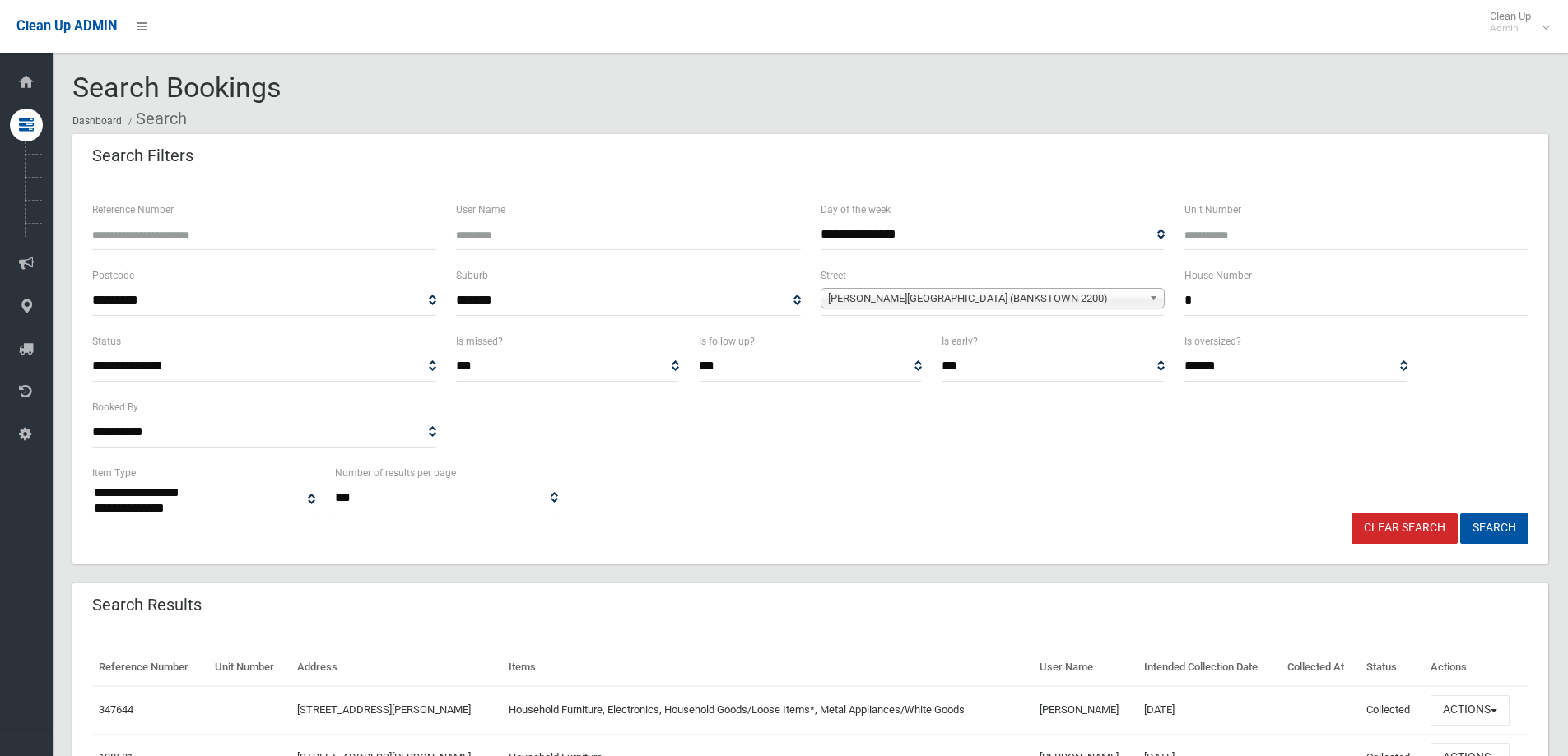
select select
click at [1502, 529] on button "Search" at bounding box center [1494, 529] width 69 height 31
select select
click at [1271, 309] on input "*" at bounding box center [1355, 301] width 344 height 31
